Goal: Task Accomplishment & Management: Complete application form

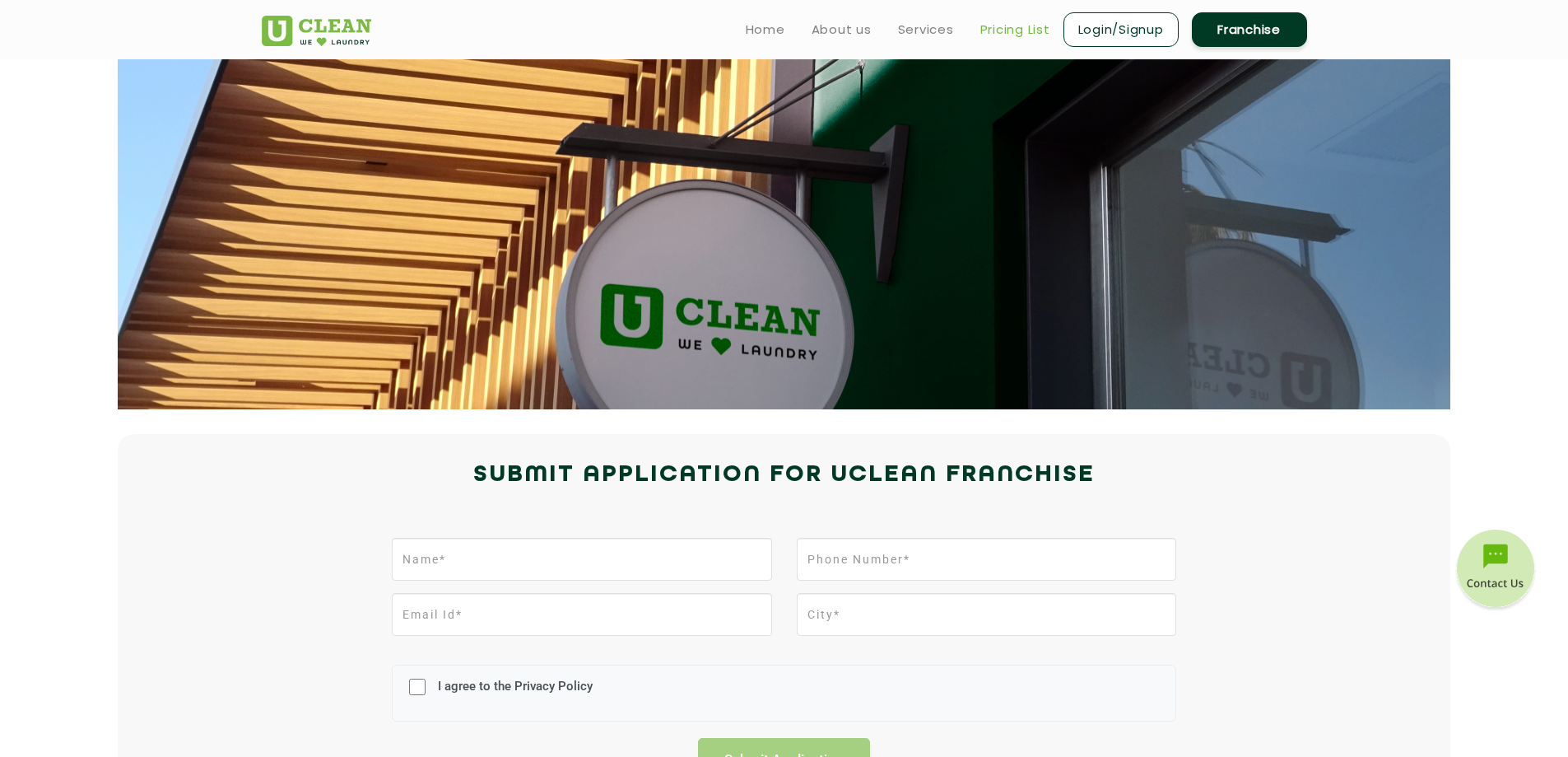
click at [1016, 33] on link "Pricing List" at bounding box center [1015, 29] width 70 height 19
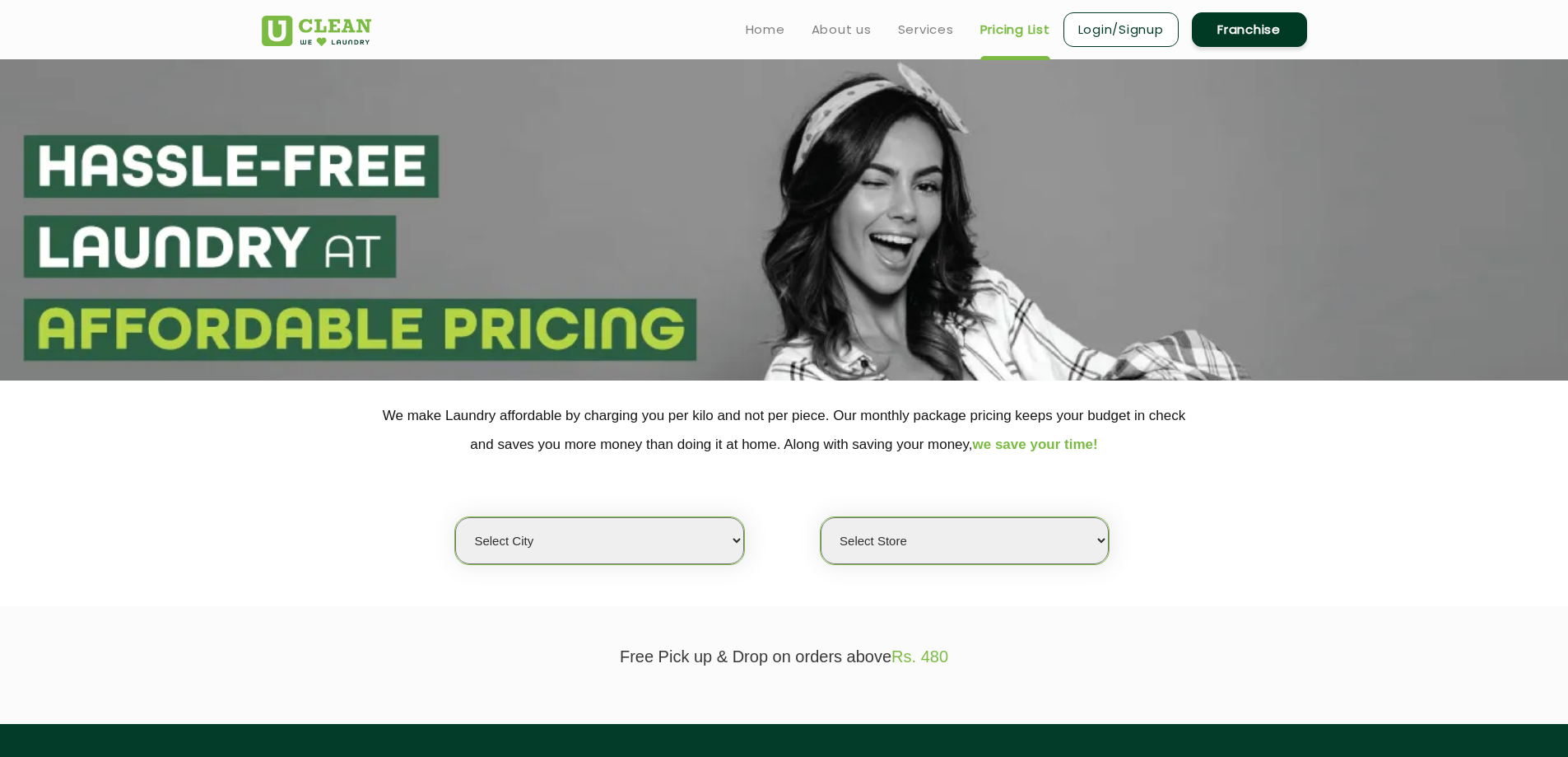
click at [587, 537] on select "Select city [GEOGRAPHIC_DATA] [GEOGRAPHIC_DATA] [GEOGRAPHIC_DATA] [GEOGRAPHIC_D…" at bounding box center [600, 540] width 288 height 47
click at [444, 616] on section "Free Pick up & Drop on orders above Rs. 480" at bounding box center [784, 665] width 1568 height 117
click at [861, 532] on select "Select Store" at bounding box center [965, 540] width 288 height 47
click at [759, 603] on section "We make Laundry affordable by charging you per kilo and not per piece. Our mont…" at bounding box center [784, 494] width 1568 height 226
click at [941, 33] on link "Services" at bounding box center [926, 29] width 56 height 19
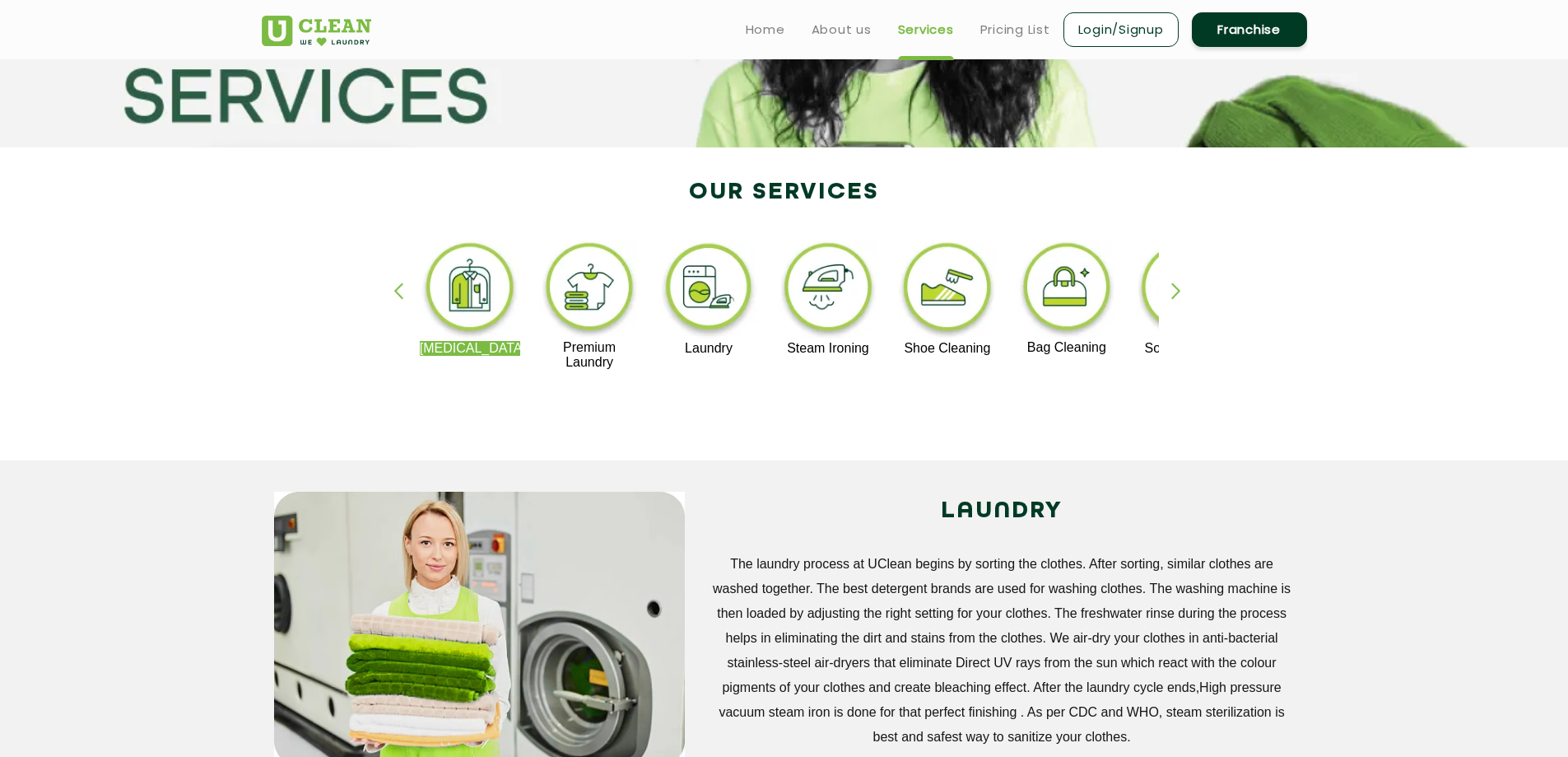
scroll to position [49, 0]
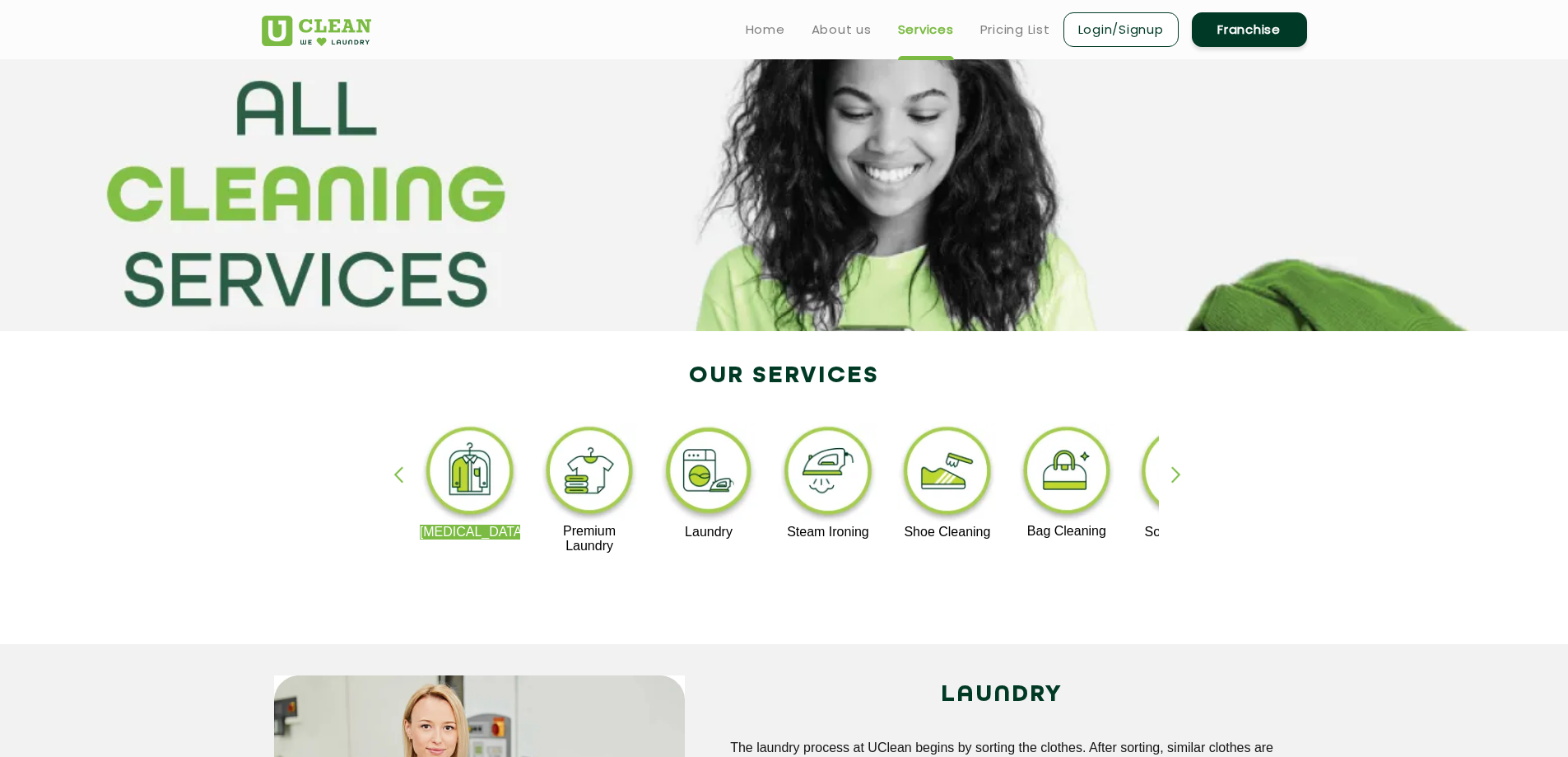
click at [1242, 40] on link "Franchise" at bounding box center [1249, 29] width 115 height 34
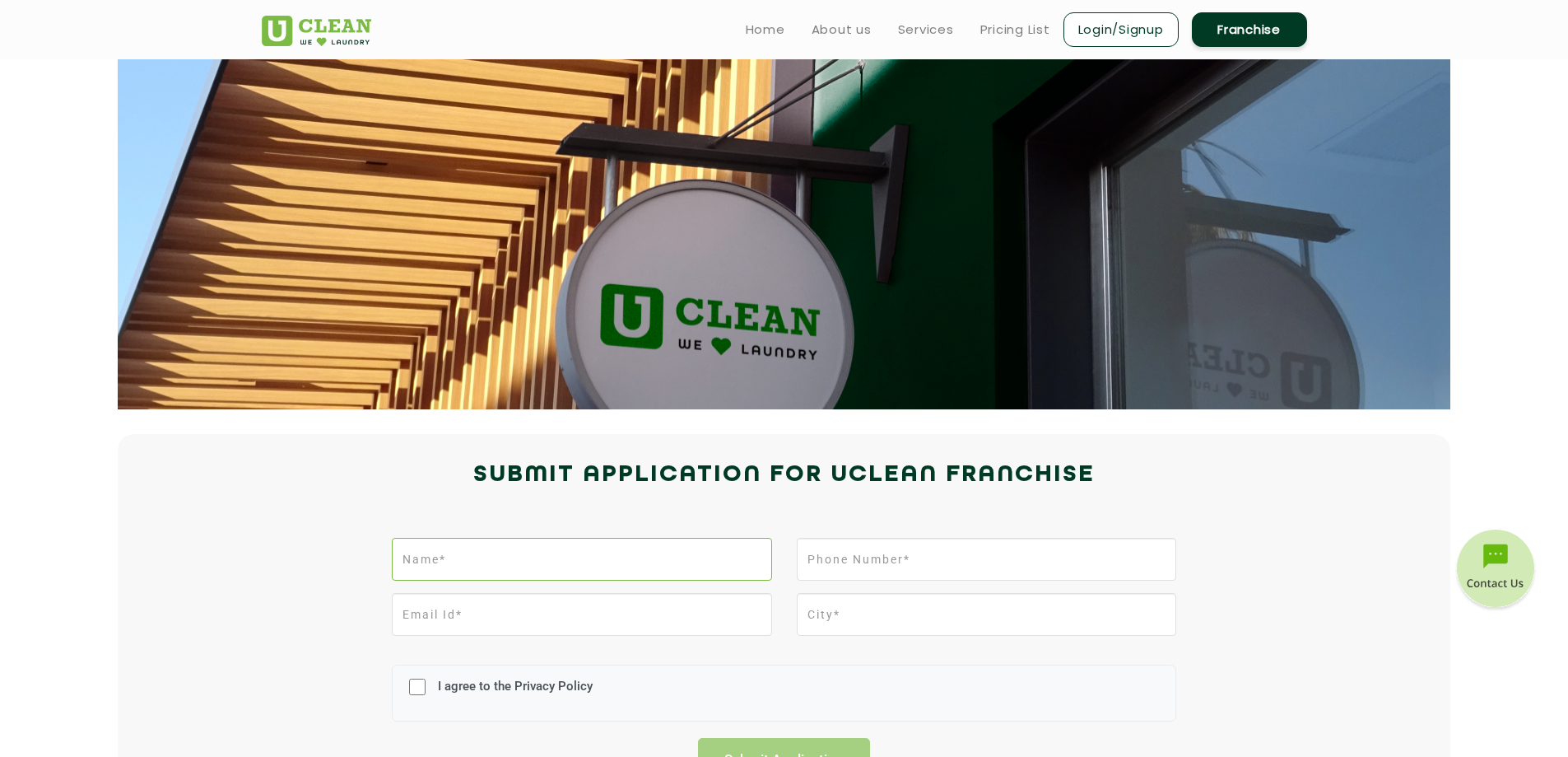
click at [594, 556] on input "text" at bounding box center [581, 559] width 380 height 43
type input "Ravinder Kumar Singla"
type input "Mansa"
click at [848, 566] on input "tel" at bounding box center [986, 559] width 380 height 43
click at [893, 561] on input "tel" at bounding box center [986, 559] width 380 height 43
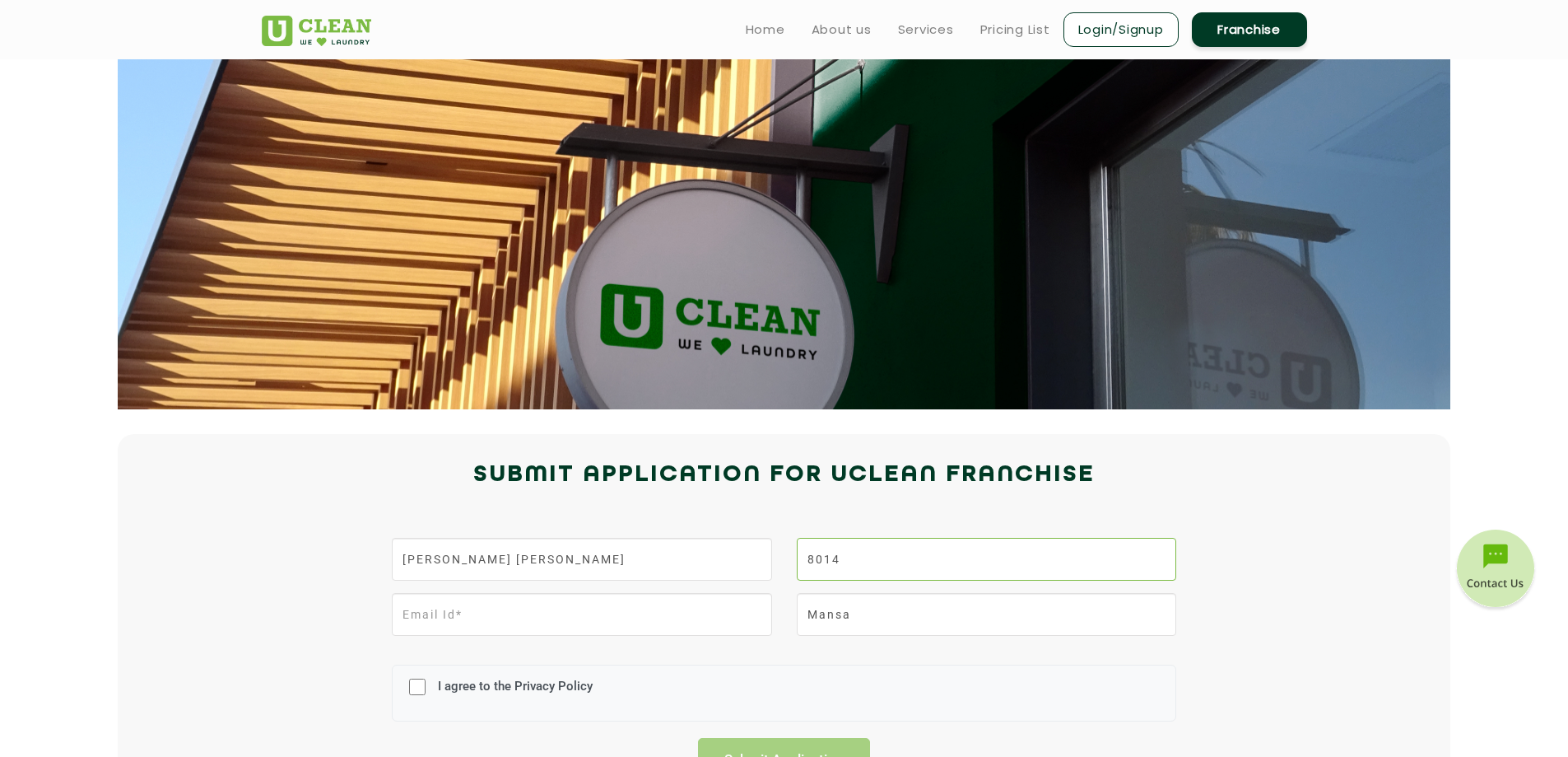
type input "8014570000"
click at [565, 615] on input "email" at bounding box center [581, 614] width 380 height 43
type input "RAVIJIYALUKMAN@GMAIL.COM"
click at [414, 679] on input "I agree to the Privacy Policy" at bounding box center [418, 687] width 17 height 43
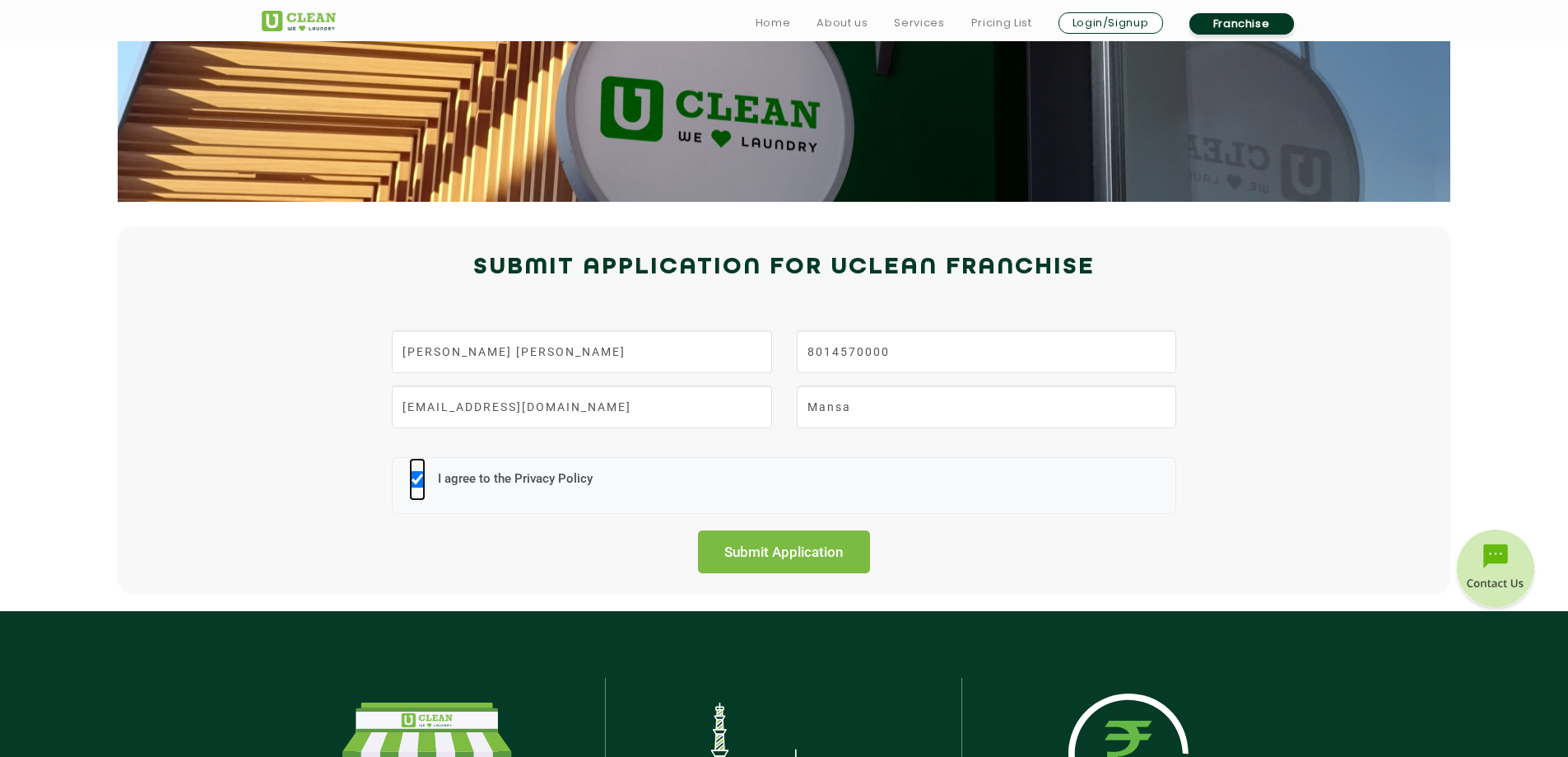
scroll to position [546, 0]
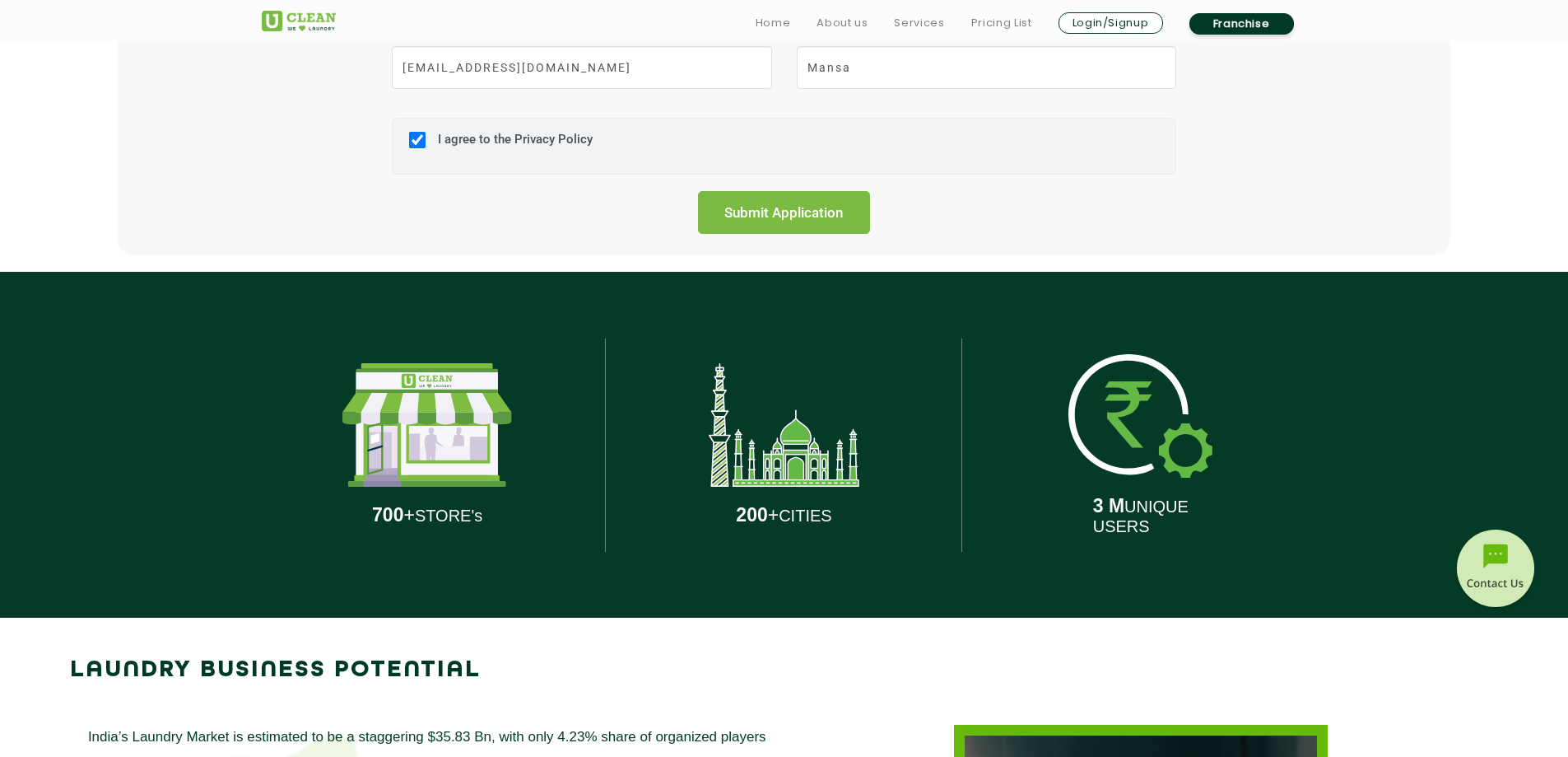
click at [489, 135] on label "I agree to the Privacy Policy" at bounding box center [513, 147] width 159 height 31
click at [426, 135] on input "I agree to the Privacy Policy" at bounding box center [418, 140] width 17 height 43
click at [521, 144] on label "I agree to the Privacy Policy" at bounding box center [513, 147] width 159 height 31
click at [426, 144] on input "I agree to the Privacy Policy" at bounding box center [418, 140] width 17 height 43
checkbox input "true"
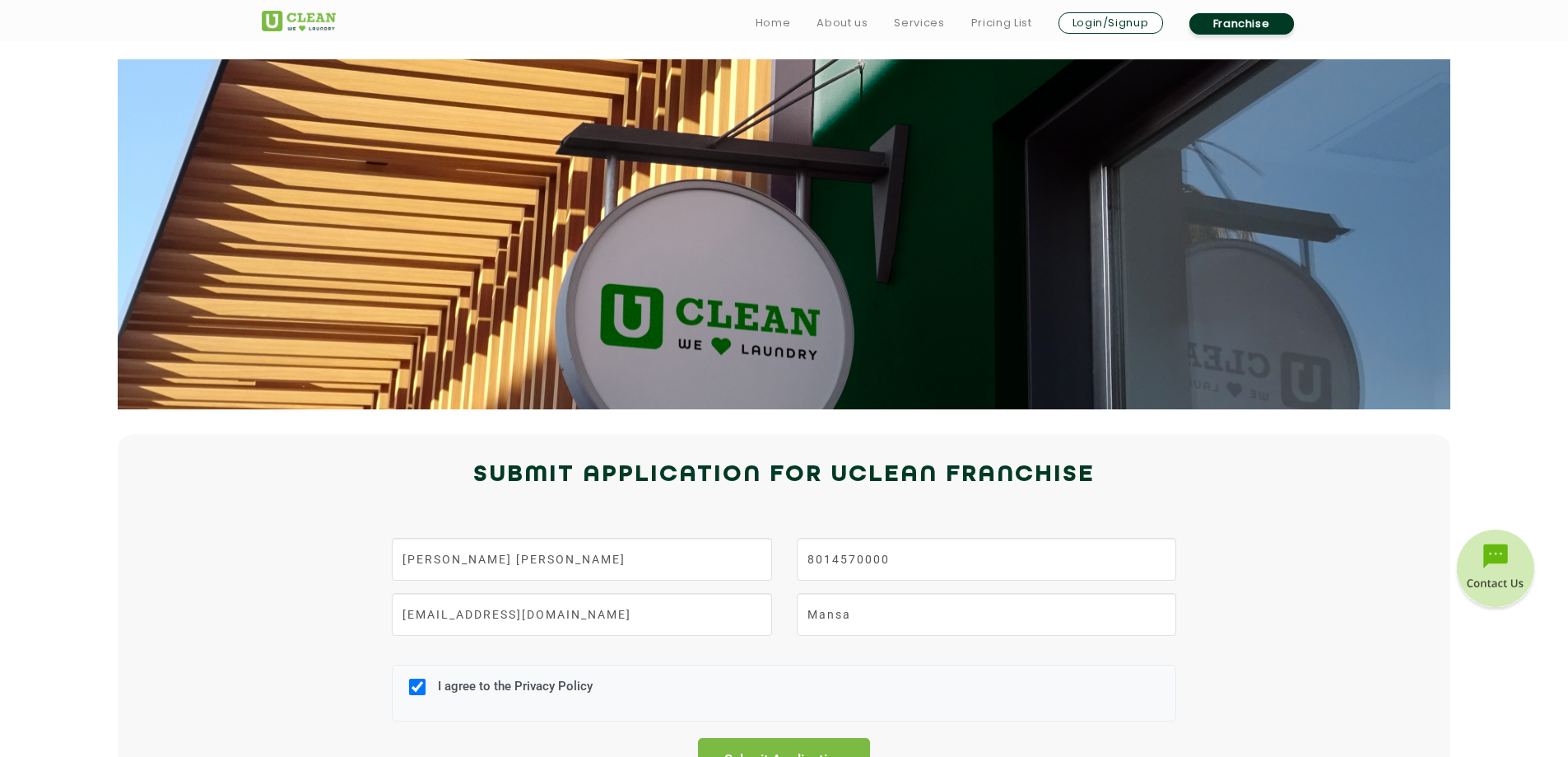
scroll to position [166, 0]
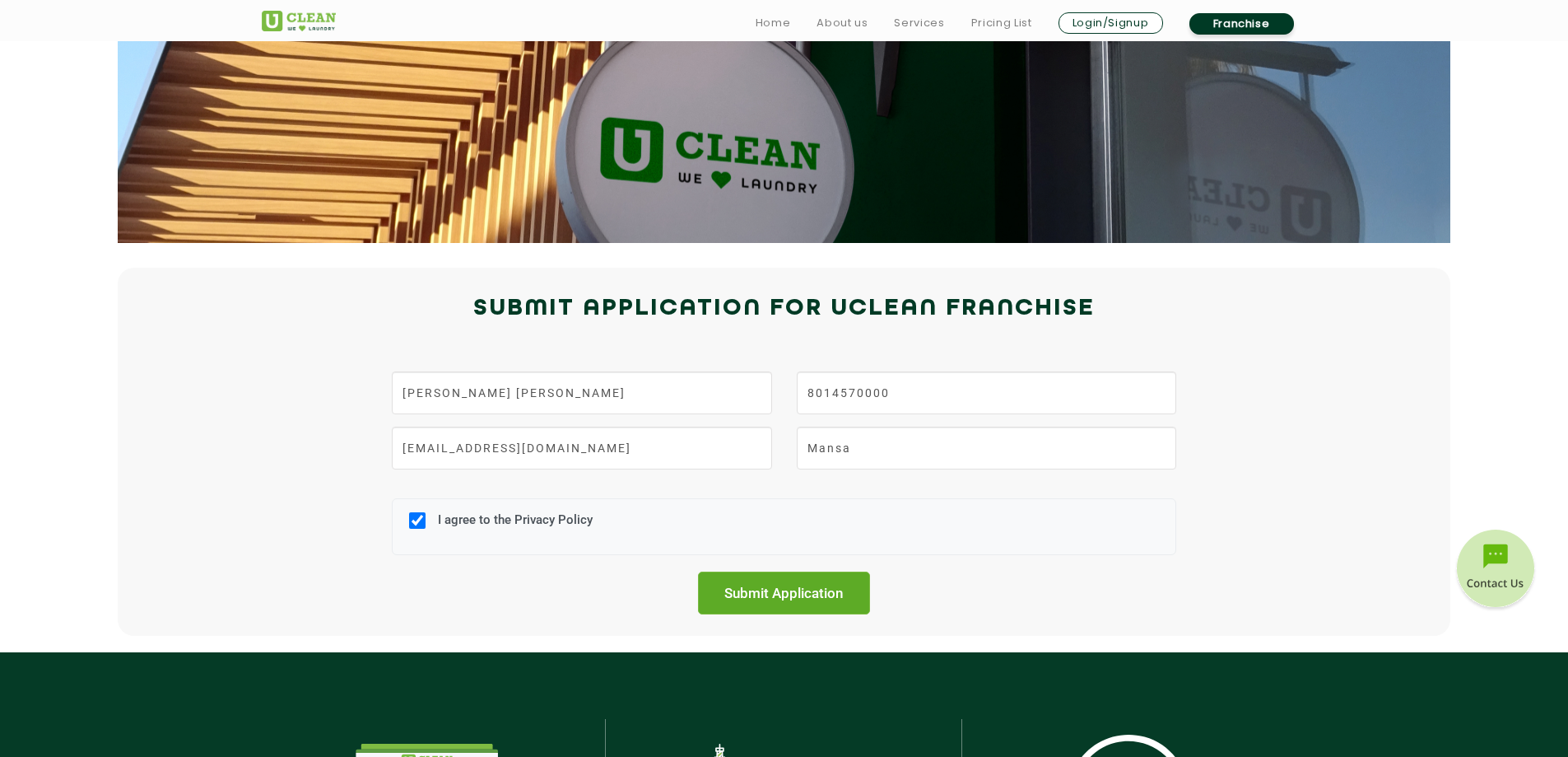
click at [820, 584] on input "Submit Application" at bounding box center [784, 592] width 173 height 43
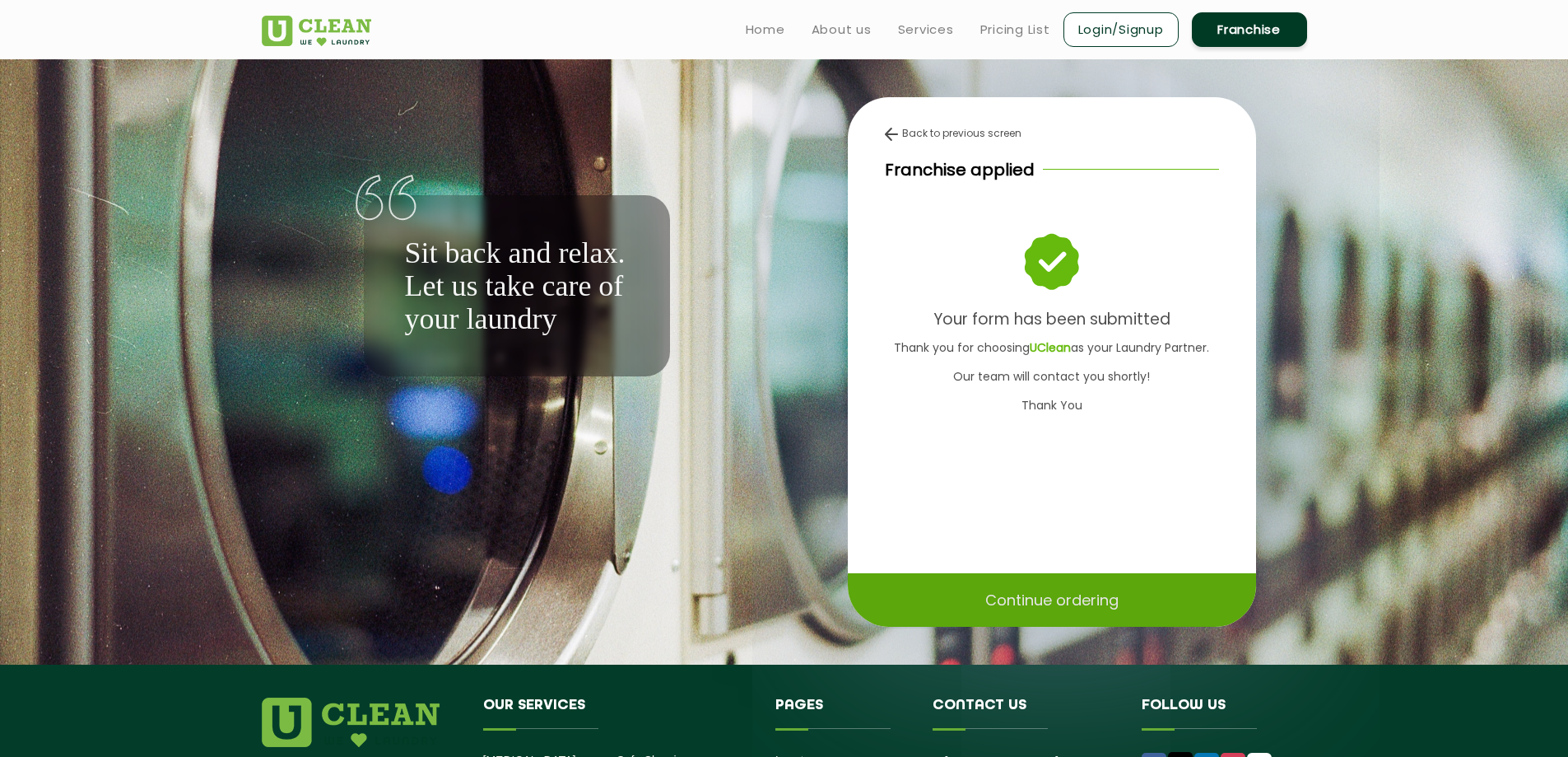
click at [1015, 604] on p "Continue ordering" at bounding box center [1051, 599] width 133 height 29
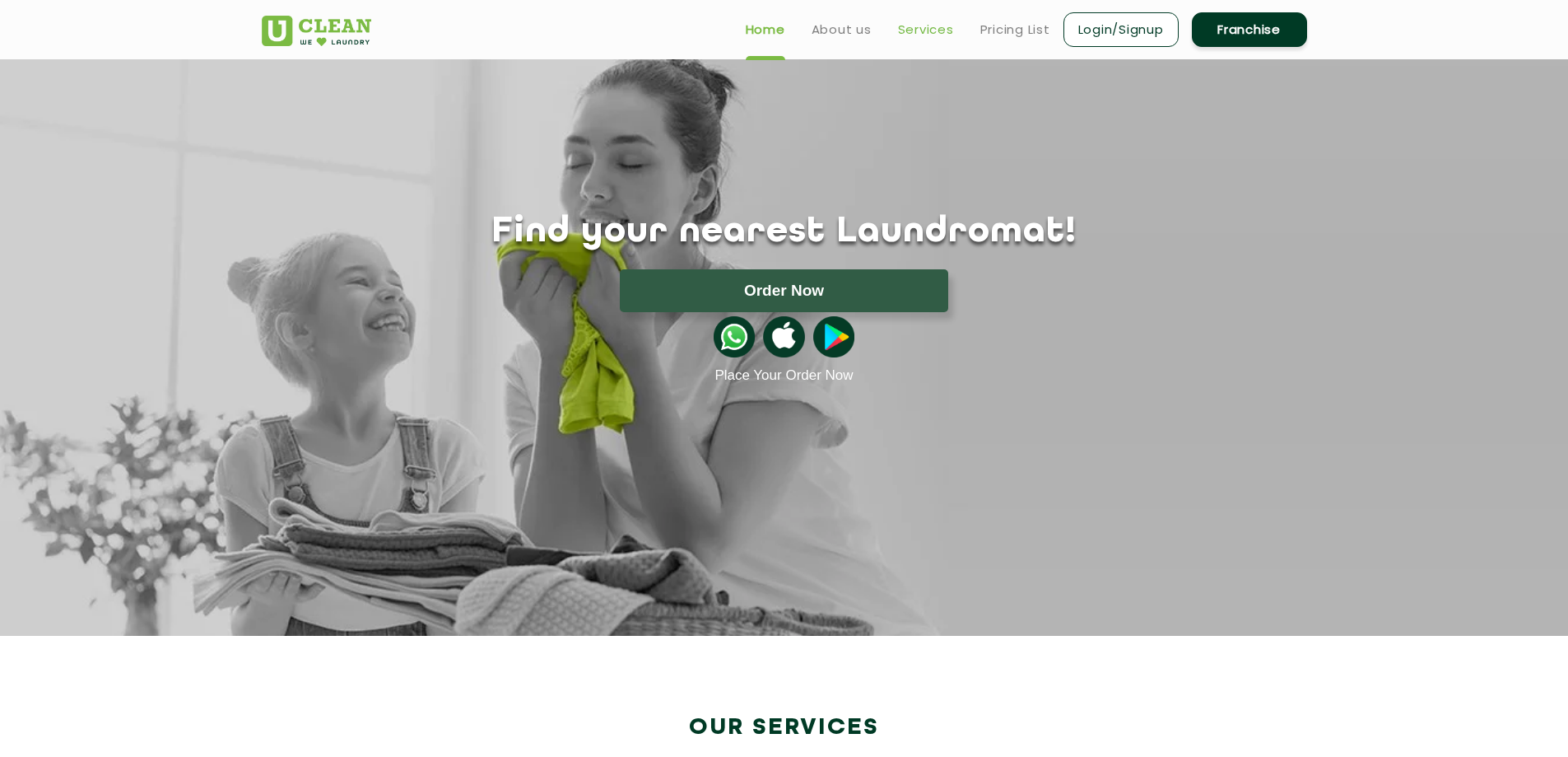
click at [906, 35] on link "Services" at bounding box center [926, 29] width 56 height 19
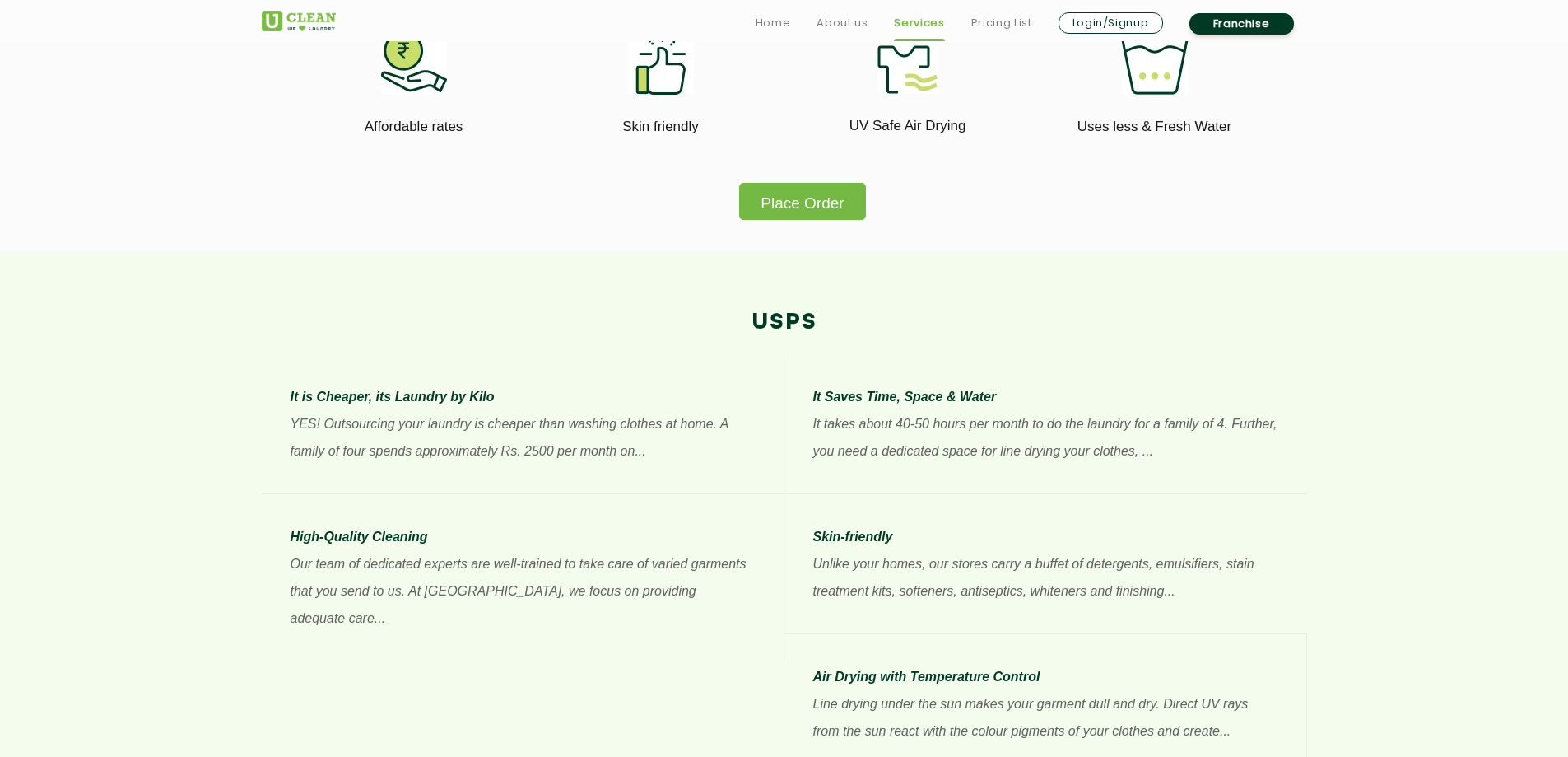
scroll to position [1146, 0]
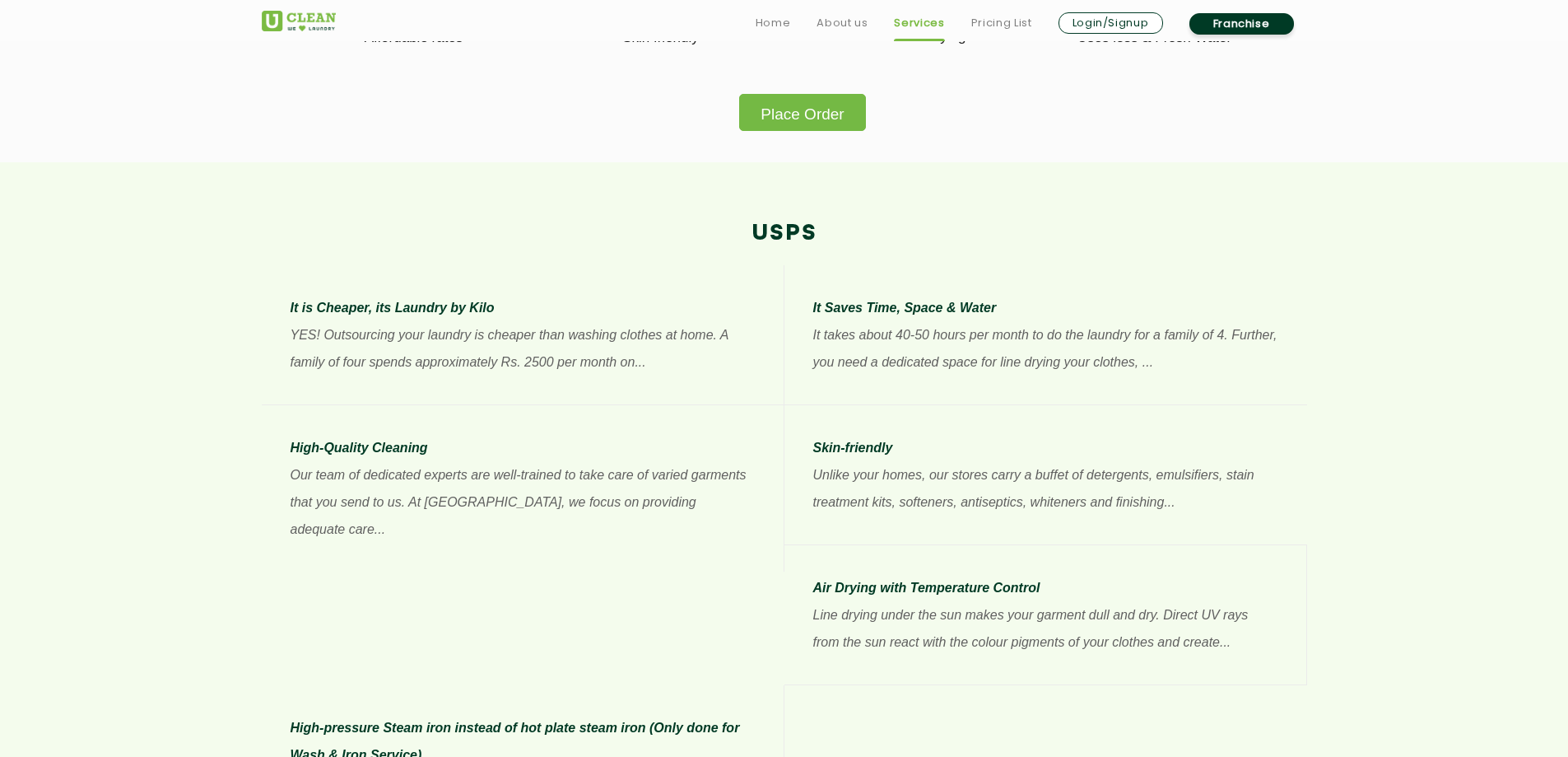
drag, startPoint x: 1494, startPoint y: 310, endPoint x: 1484, endPoint y: 339, distance: 30.7
click at [1484, 339] on section "USPs It is Cheaper, its Laundry by Kilo YES! Outsourcing your laundry is cheape…" at bounding box center [784, 535] width 1568 height 747
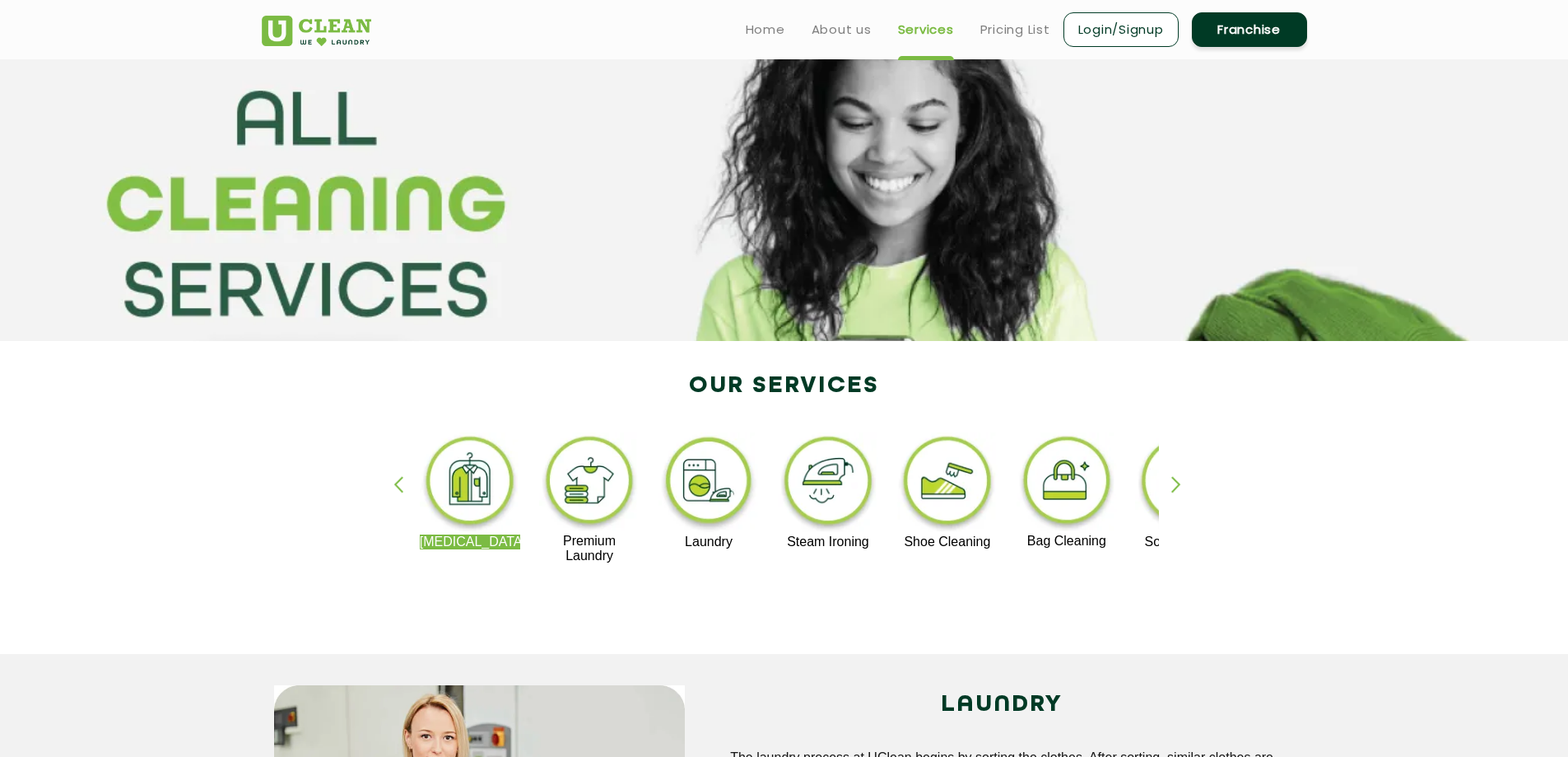
scroll to position [0, 0]
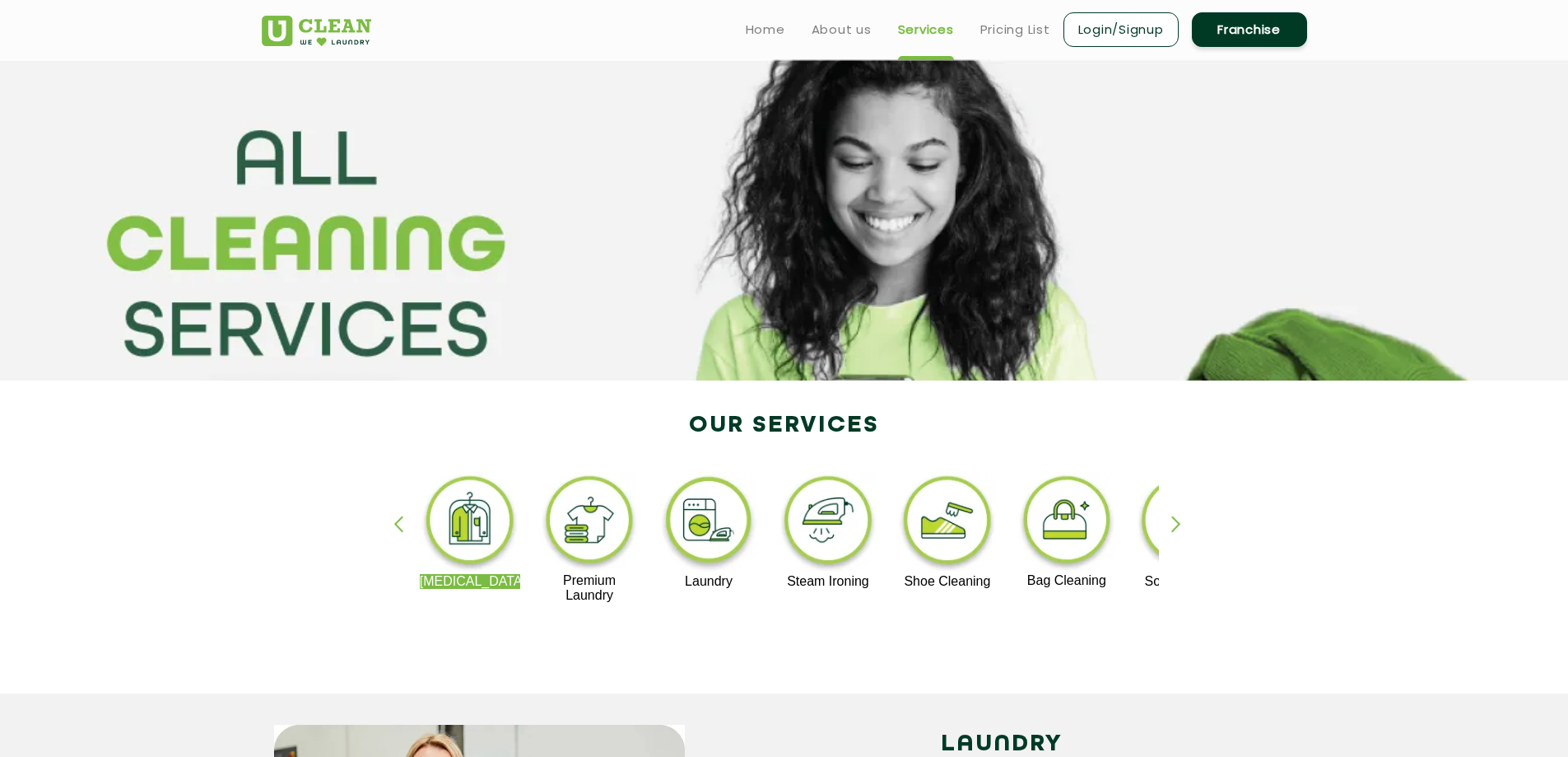
click at [1172, 530] on div "button" at bounding box center [1184, 538] width 25 height 45
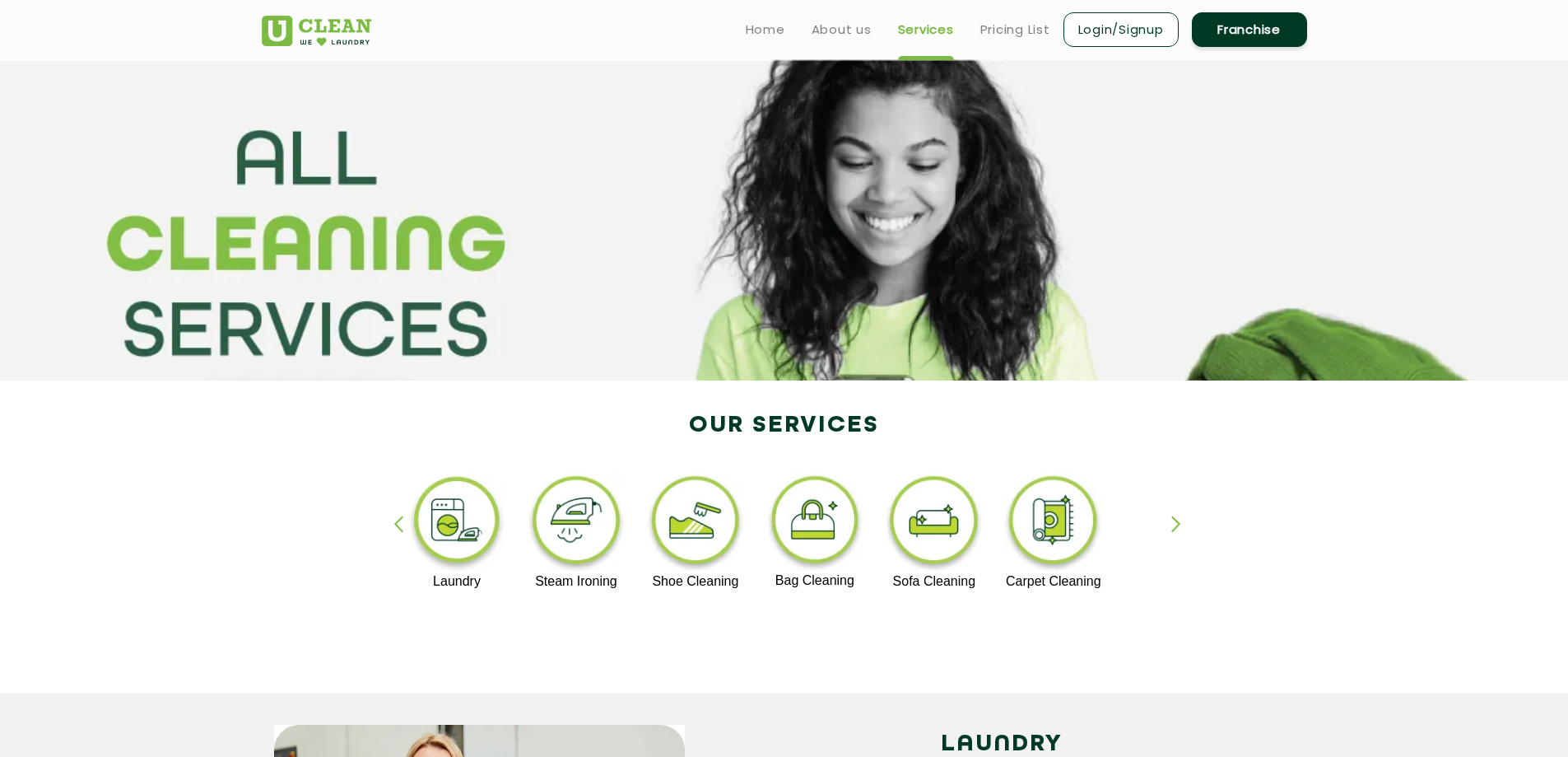
click at [935, 519] on img at bounding box center [934, 522] width 102 height 102
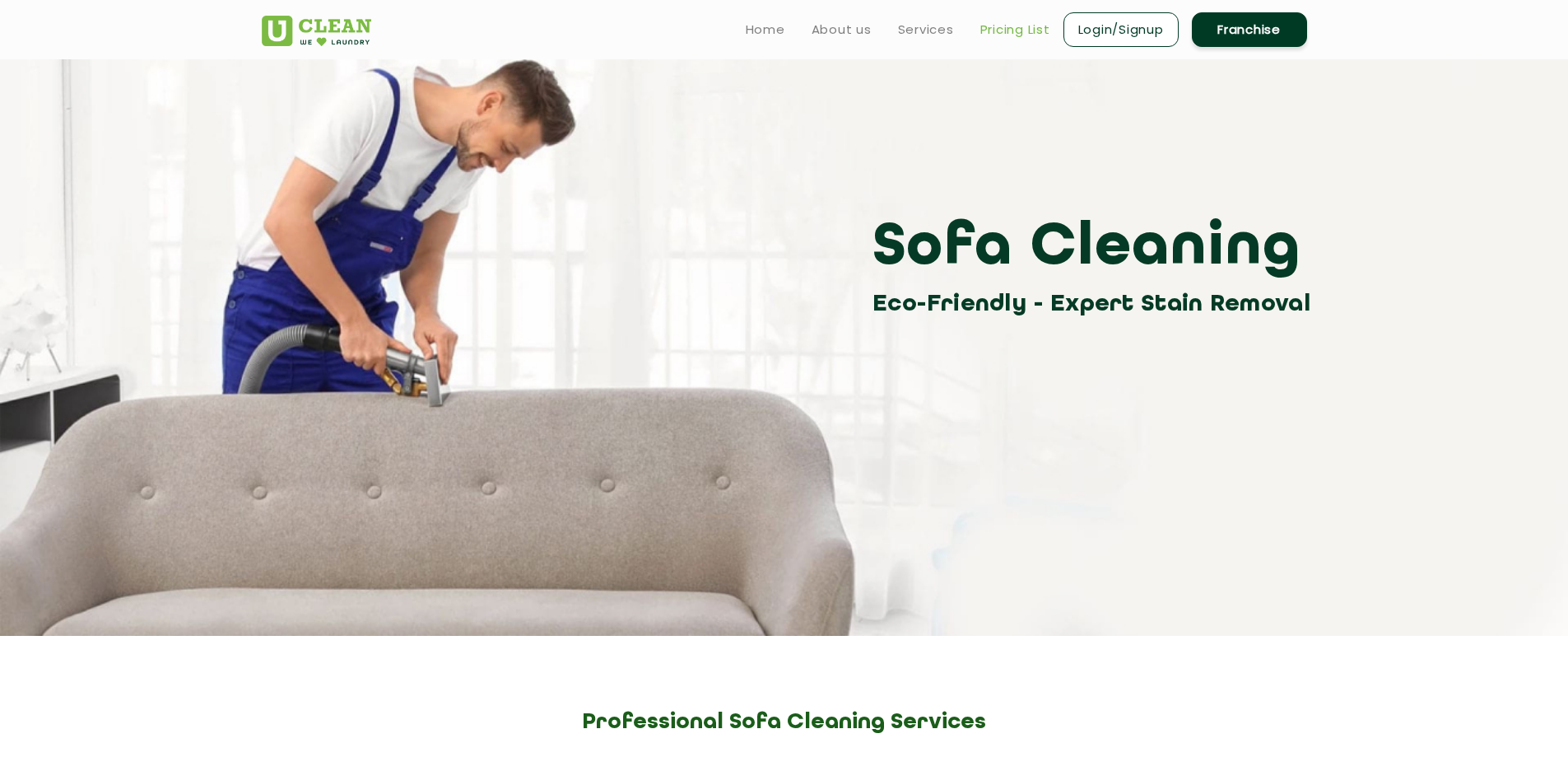
click at [1018, 30] on link "Pricing List" at bounding box center [1015, 29] width 70 height 19
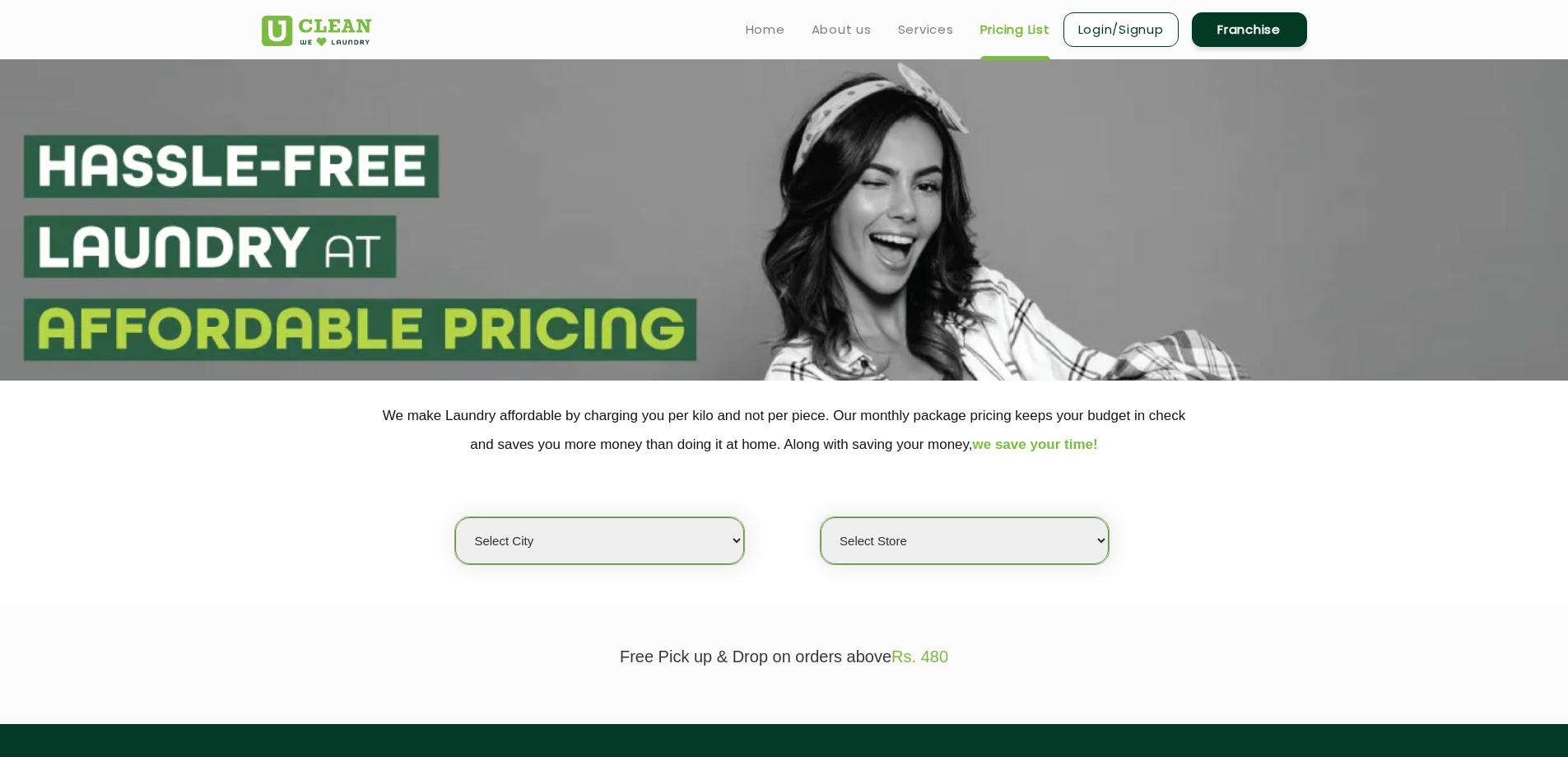
click at [684, 543] on select "Select city [GEOGRAPHIC_DATA] [GEOGRAPHIC_DATA] [GEOGRAPHIC_DATA] [GEOGRAPHIC_D…" at bounding box center [600, 540] width 288 height 47
select select "205"
click at [456, 517] on select "Select city [GEOGRAPHIC_DATA] [GEOGRAPHIC_DATA] [GEOGRAPHIC_DATA] [GEOGRAPHIC_D…" at bounding box center [600, 540] width 288 height 47
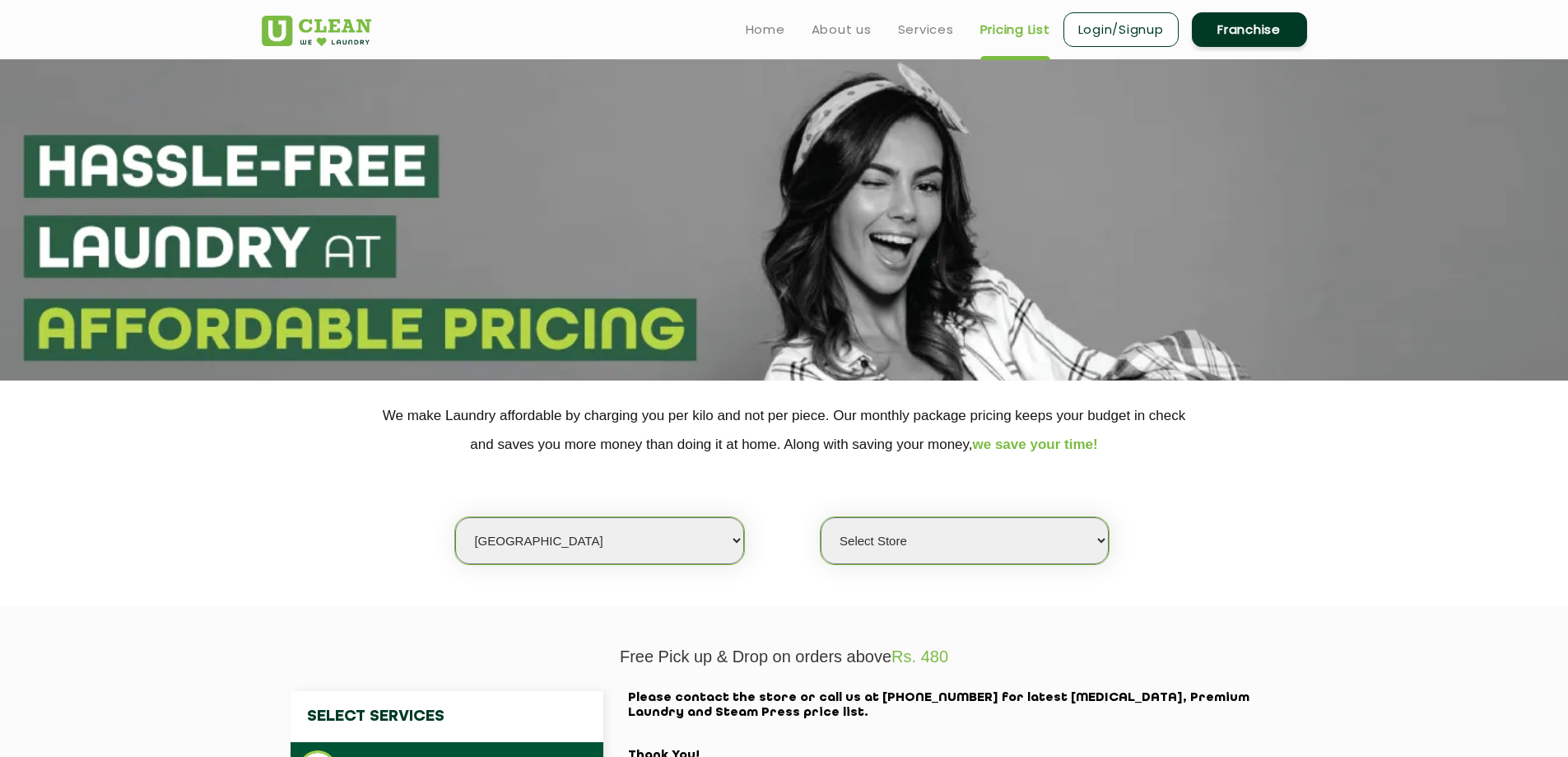
click at [916, 553] on select "Select Store [GEOGRAPHIC_DATA]" at bounding box center [965, 540] width 288 height 47
select select "609"
click at [820, 517] on select "Select Store [GEOGRAPHIC_DATA]" at bounding box center [965, 540] width 288 height 47
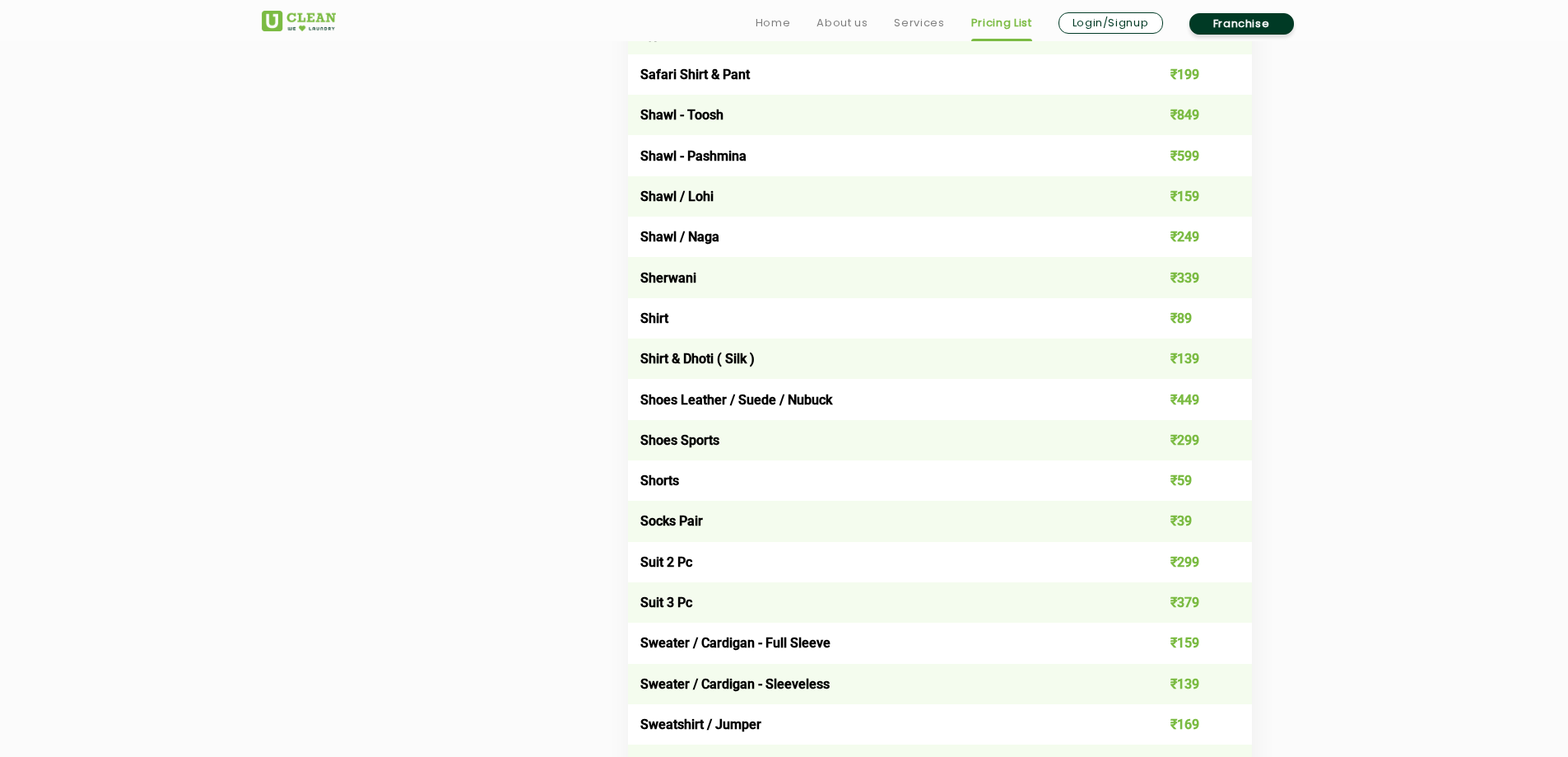
scroll to position [2415, 0]
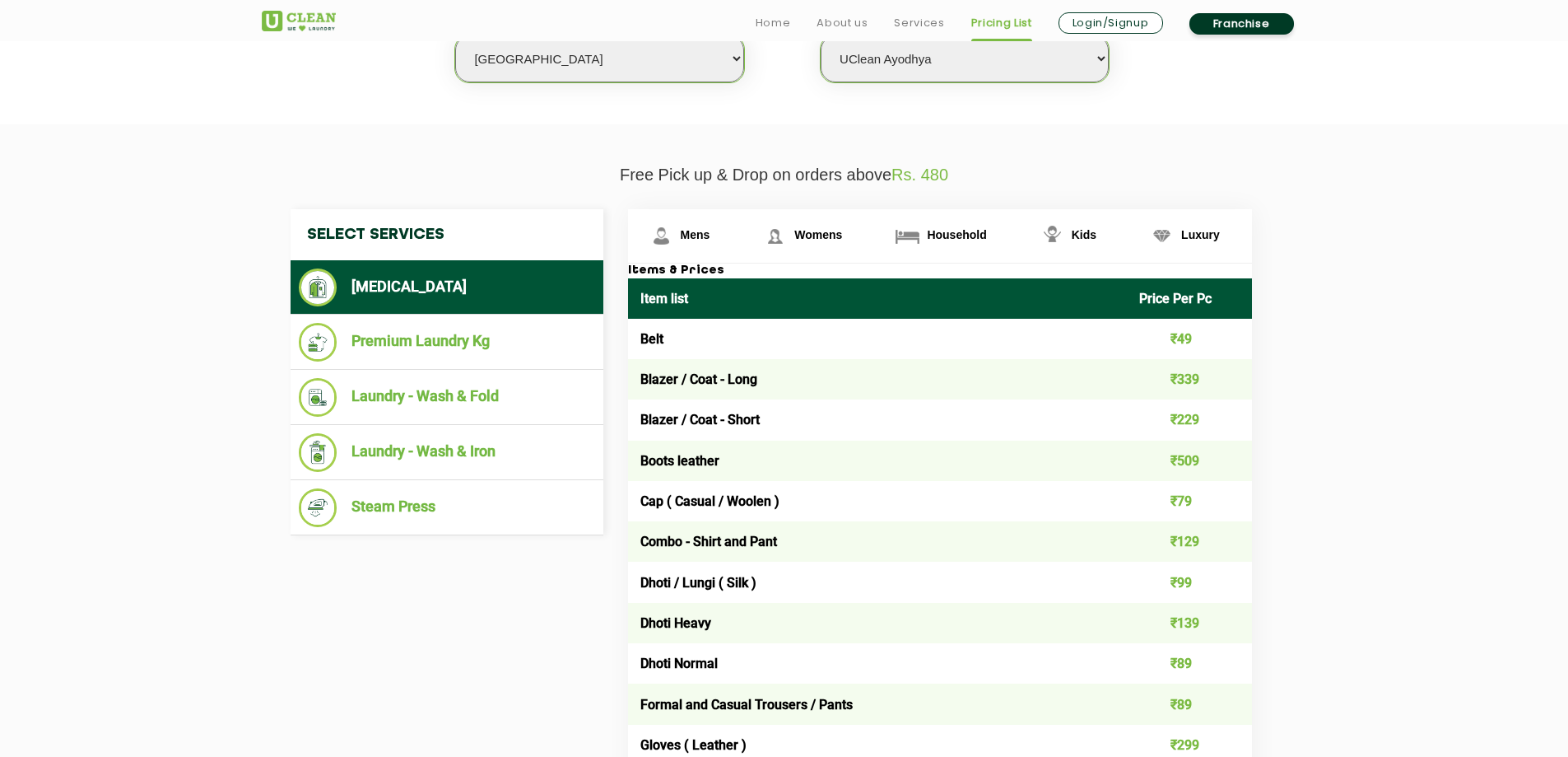
scroll to position [524, 0]
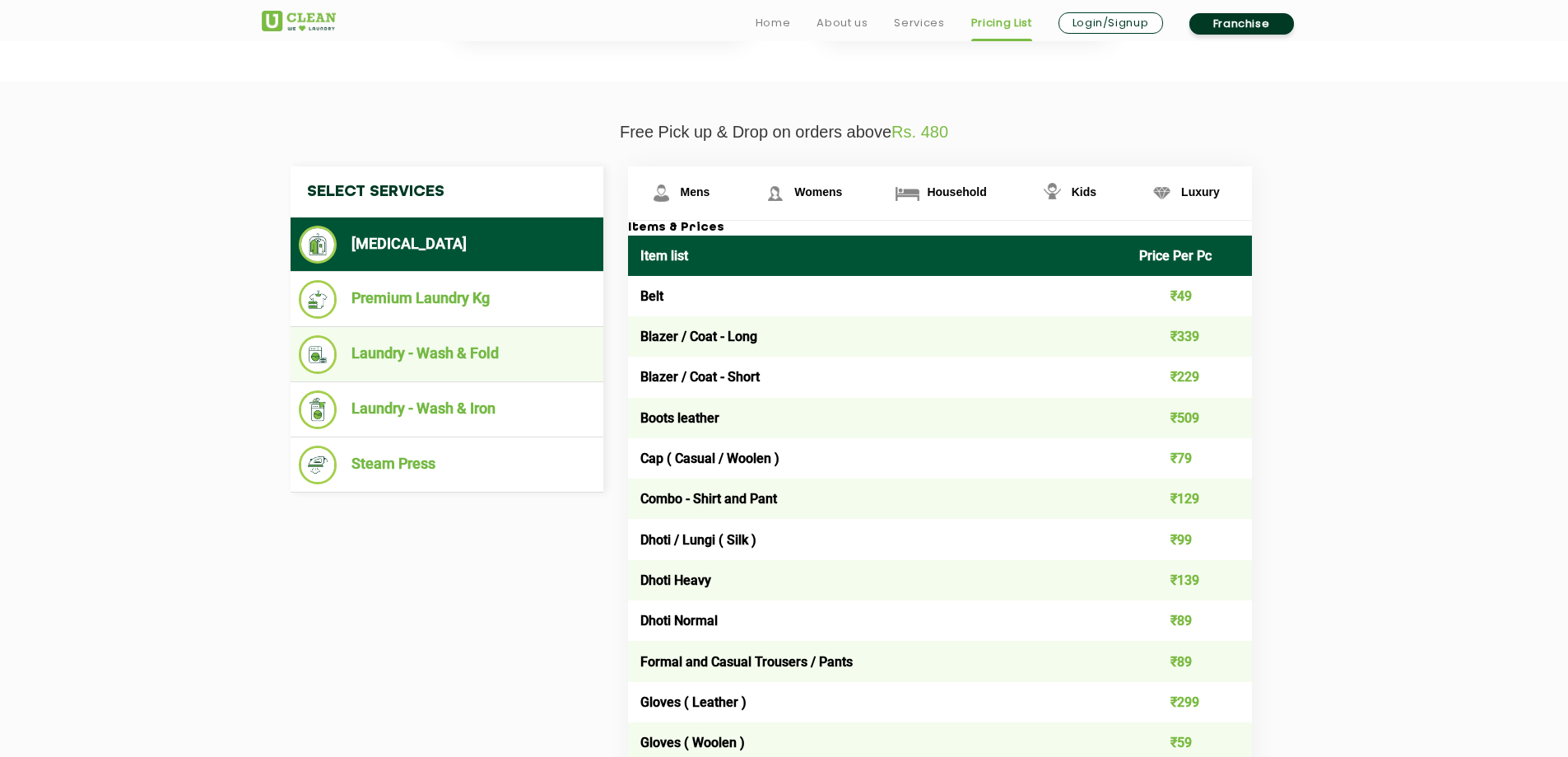
click at [413, 356] on li "Laundry - Wash & Fold" at bounding box center [446, 355] width 297 height 39
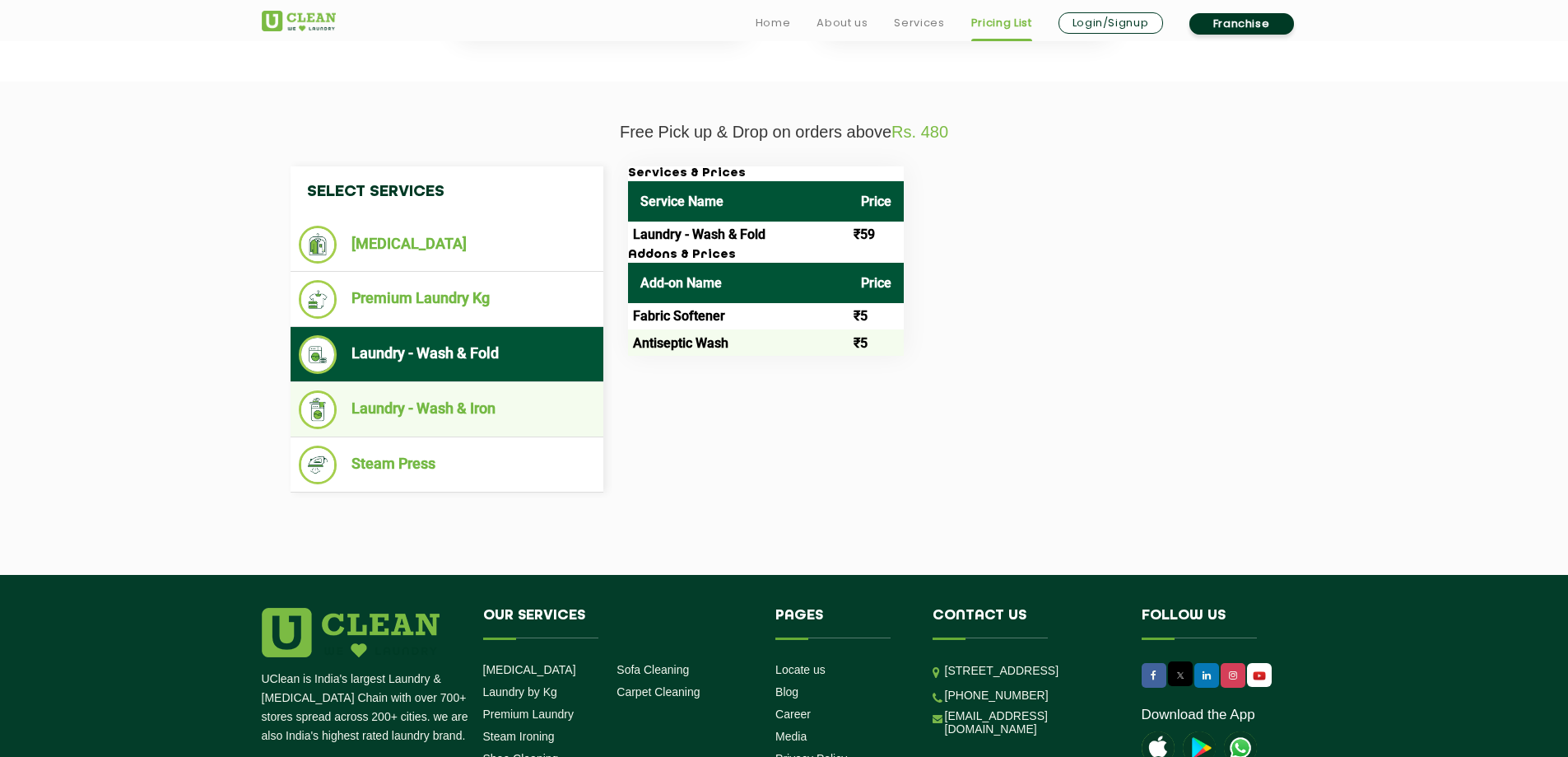
click at [407, 406] on li "Laundry - Wash & Iron" at bounding box center [446, 409] width 297 height 39
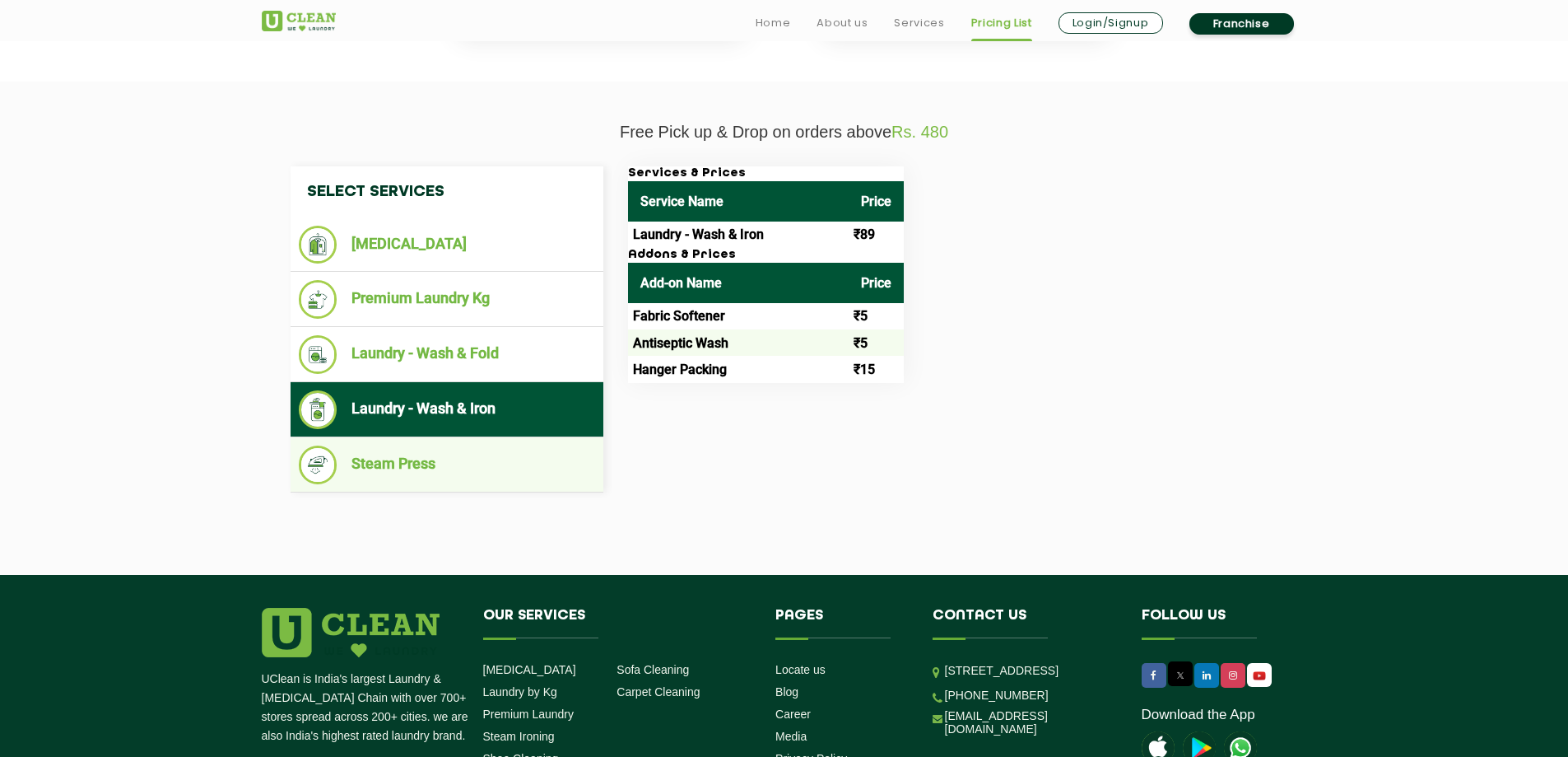
click at [389, 457] on li "Steam Press" at bounding box center [446, 465] width 297 height 39
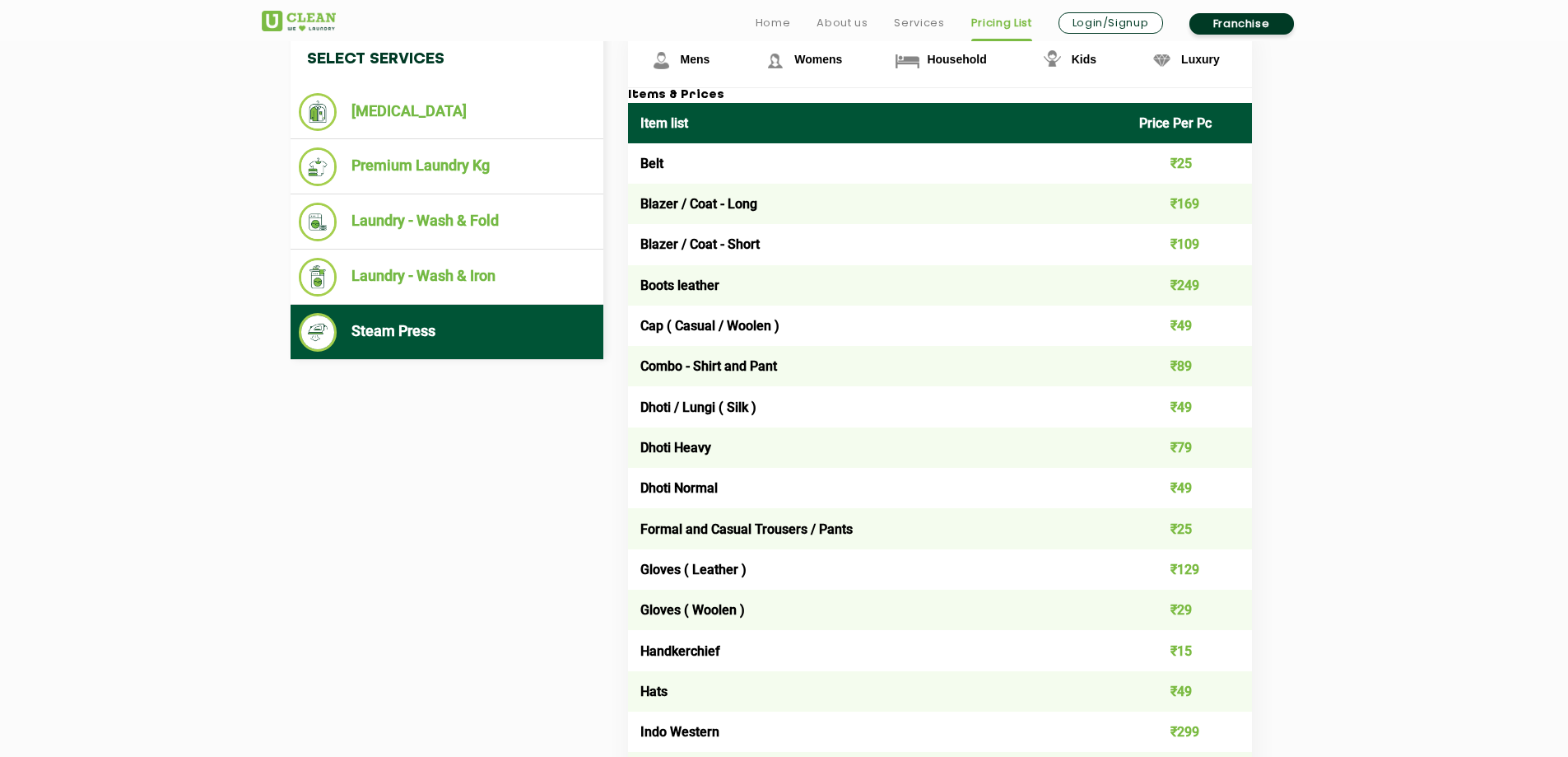
scroll to position [666, 0]
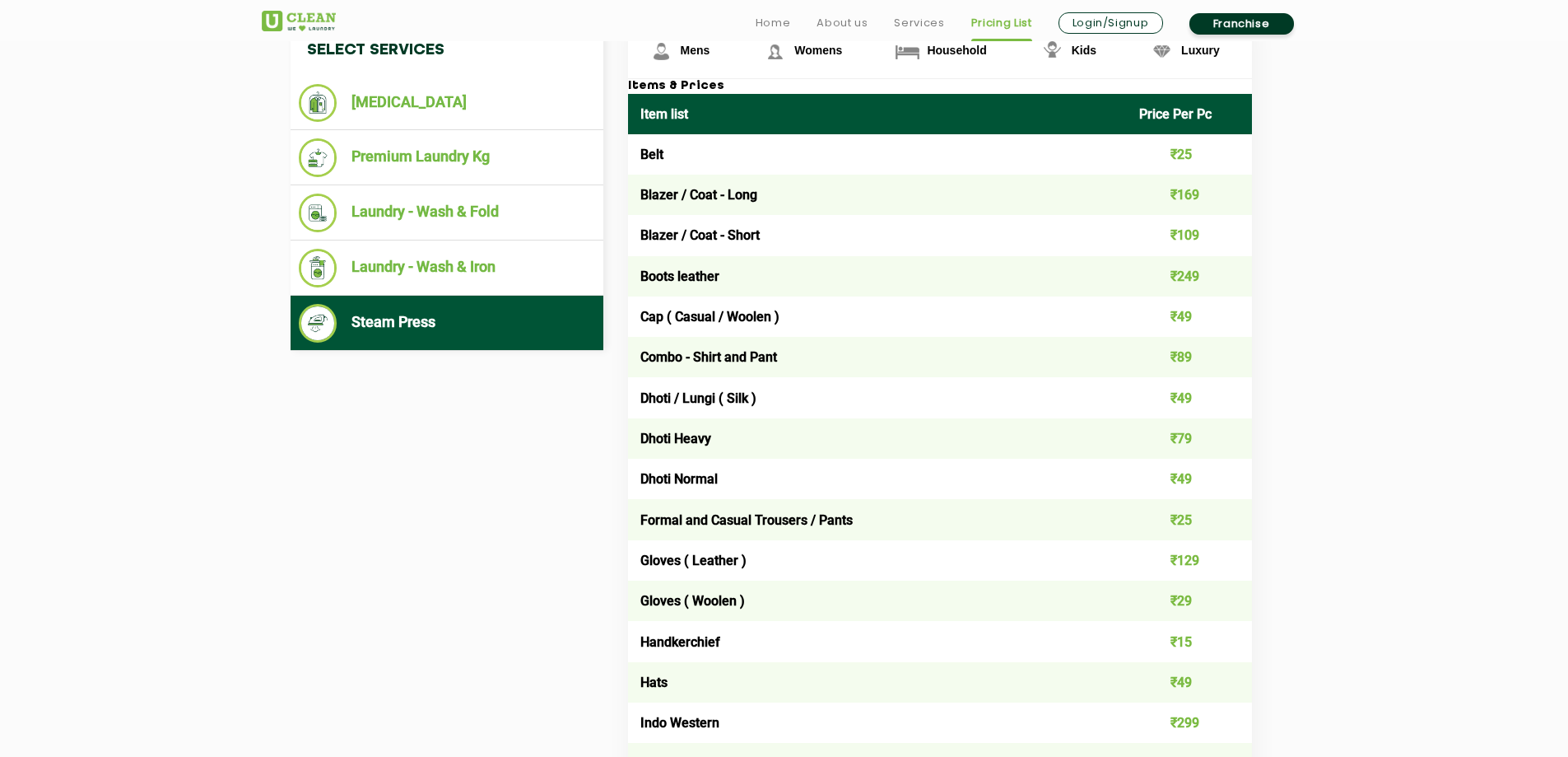
drag, startPoint x: 1553, startPoint y: 182, endPoint x: 1559, endPoint y: 214, distance: 32.6
